Goal: Find specific page/section: Find specific page/section

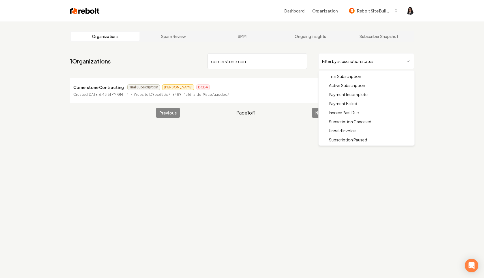
click at [355, 62] on html "Dashboard Organization Rebolt Site Builder Organizations Spam Review SMM Ongoin…" at bounding box center [242, 139] width 484 height 278
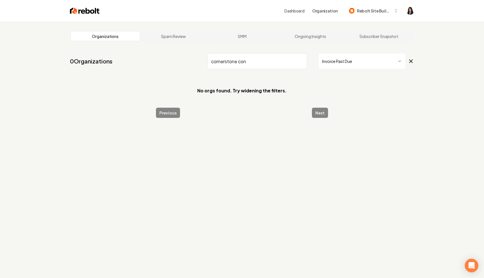
click at [301, 61] on input "cornerstone con" at bounding box center [258, 61] width 100 height 16
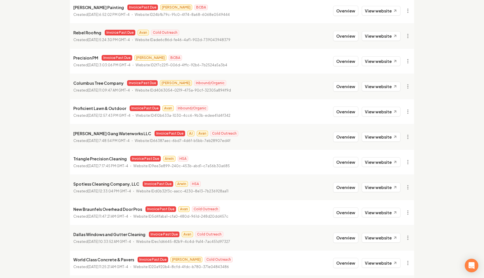
scroll to position [77, 0]
